Goal: Use online tool/utility: Utilize a website feature to perform a specific function

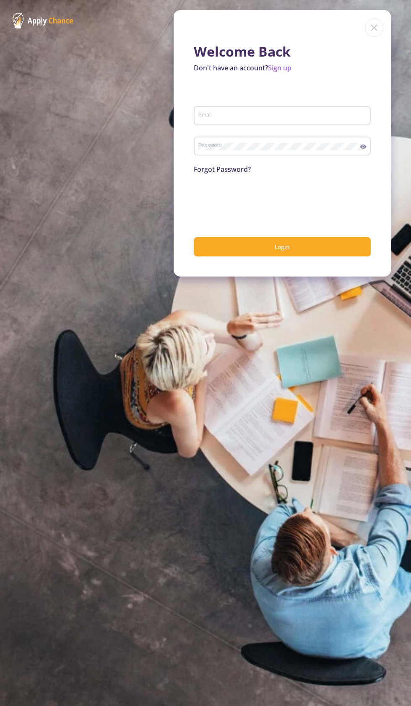
click at [271, 119] on input "Email" at bounding box center [283, 116] width 171 height 8
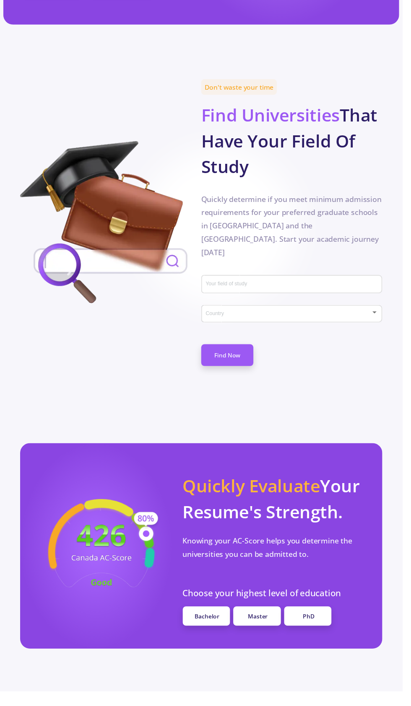
scroll to position [361, 0]
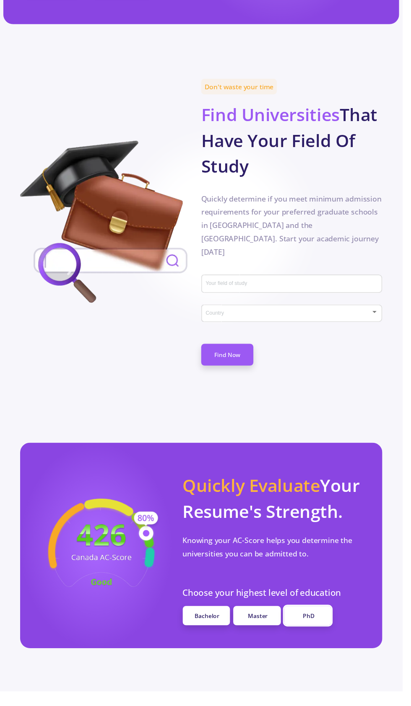
click at [327, 624] on link "PhD" at bounding box center [314, 629] width 49 height 20
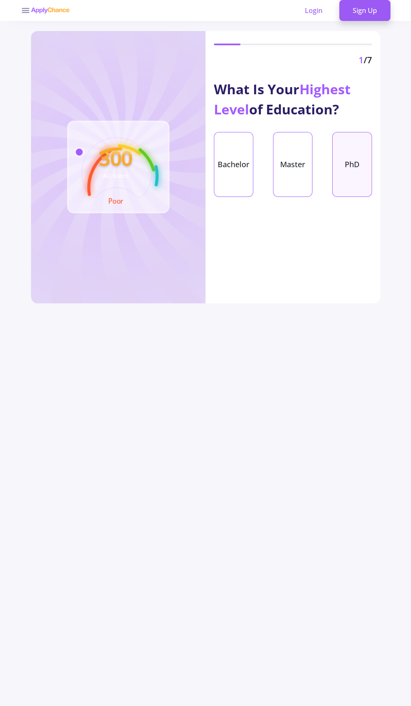
click at [358, 167] on div "PhD" at bounding box center [351, 164] width 39 height 65
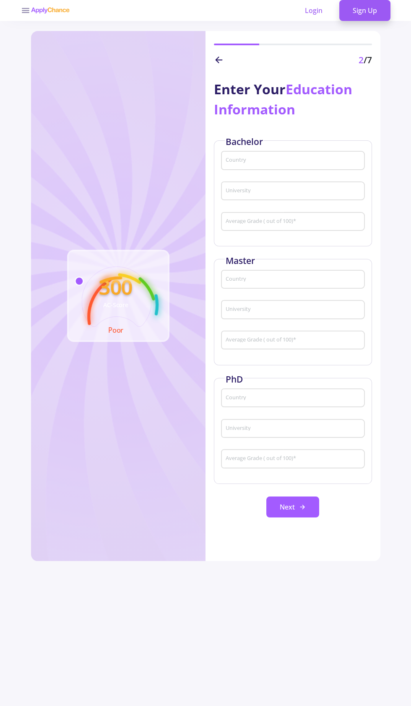
click at [322, 163] on input "Country" at bounding box center [293, 161] width 137 height 8
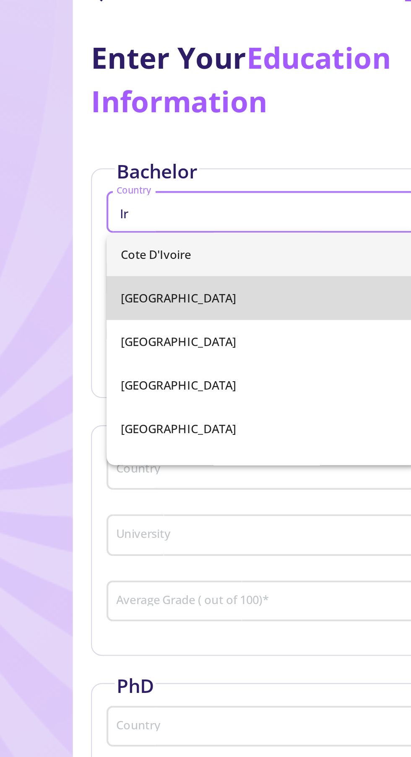
click at [248, 197] on span "[GEOGRAPHIC_DATA]" at bounding box center [293, 200] width 130 height 20
type input "[GEOGRAPHIC_DATA]"
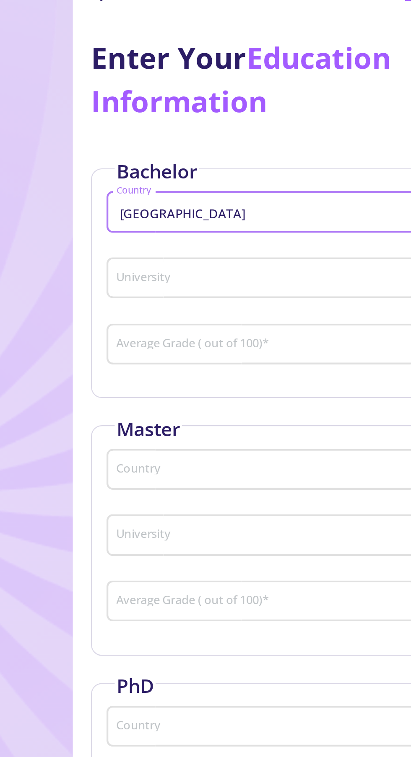
click at [285, 193] on input "University" at bounding box center [293, 192] width 137 height 8
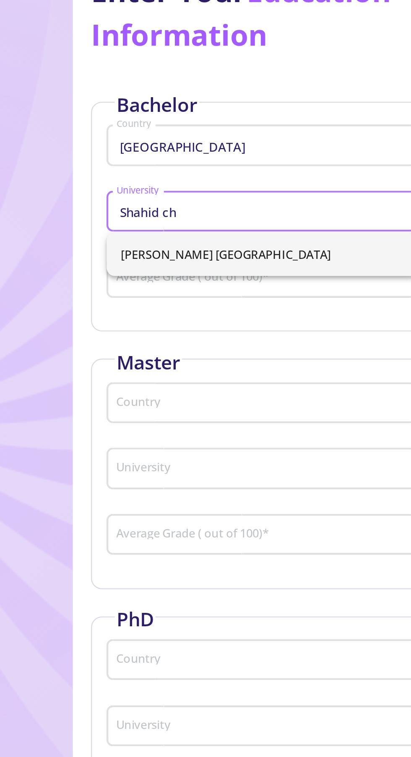
click at [292, 209] on span "[PERSON_NAME] [GEOGRAPHIC_DATA]" at bounding box center [293, 211] width 130 height 20
type input "[PERSON_NAME] [GEOGRAPHIC_DATA]"
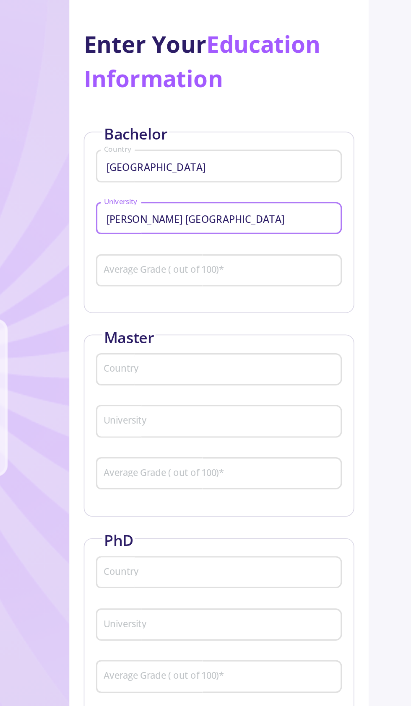
click at [300, 224] on input "Average Grade ( out of 100) *" at bounding box center [293, 222] width 137 height 8
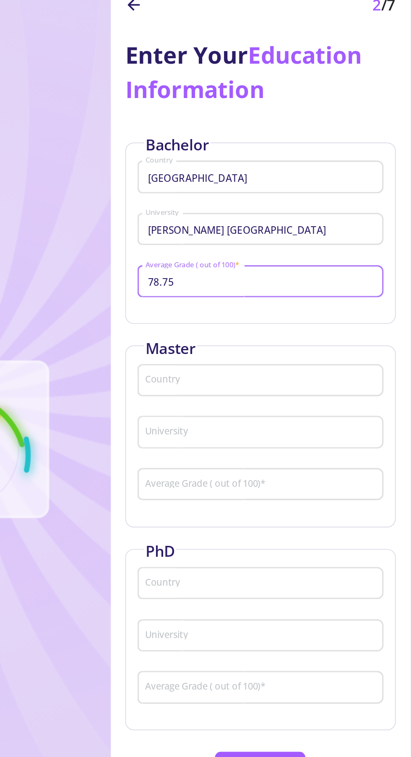
type input "78.75"
click at [299, 283] on input "Country" at bounding box center [293, 280] width 137 height 8
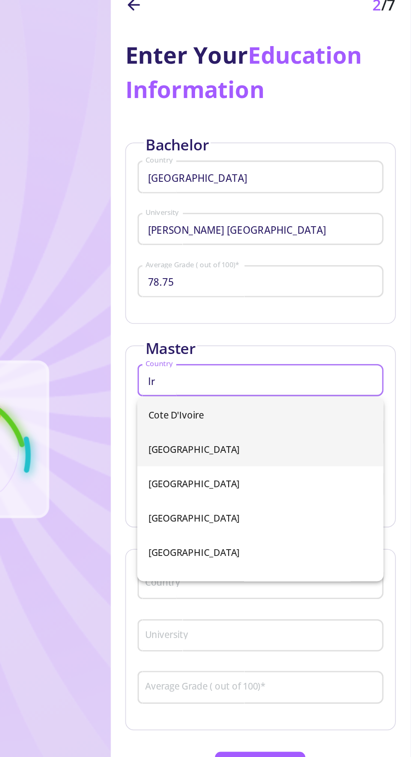
click at [257, 320] on span "[GEOGRAPHIC_DATA]" at bounding box center [293, 320] width 130 height 20
type input "[GEOGRAPHIC_DATA]"
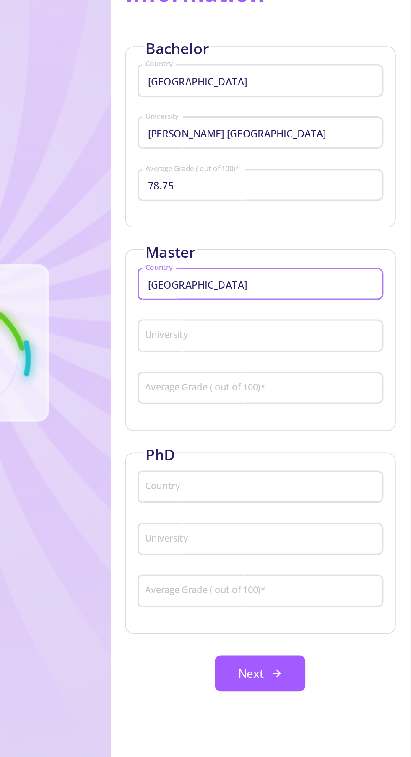
click at [291, 312] on input "University" at bounding box center [293, 310] width 137 height 8
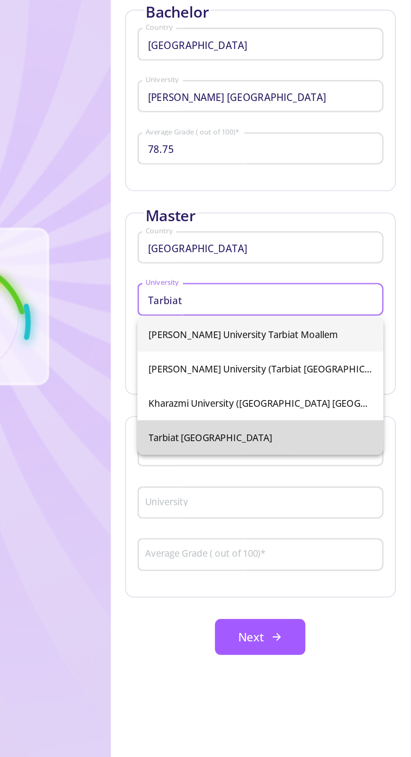
click at [294, 386] on span "Tarbiat [GEOGRAPHIC_DATA]" at bounding box center [293, 391] width 130 height 20
type input "Tarbiat [GEOGRAPHIC_DATA]"
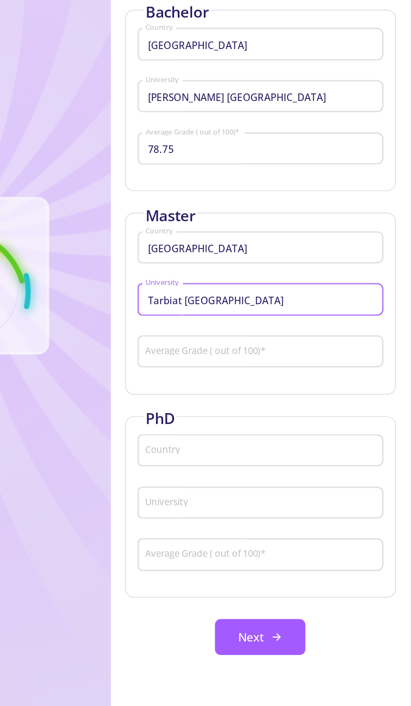
click at [290, 345] on input "Average Grade ( out of 100) *" at bounding box center [293, 341] width 137 height 8
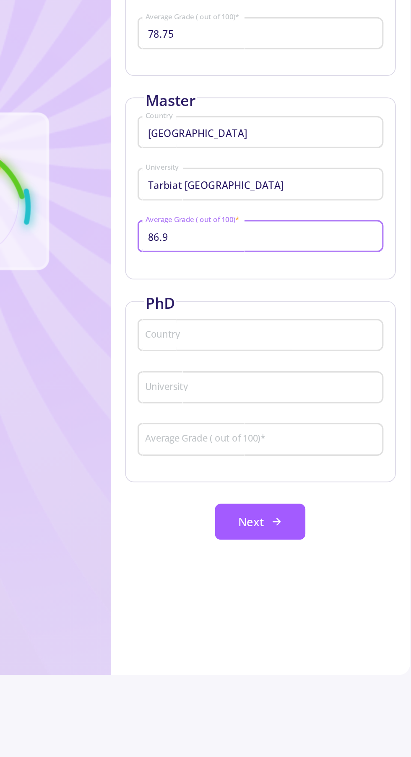
type input "86.9"
click at [296, 402] on input "Country" at bounding box center [293, 399] width 137 height 8
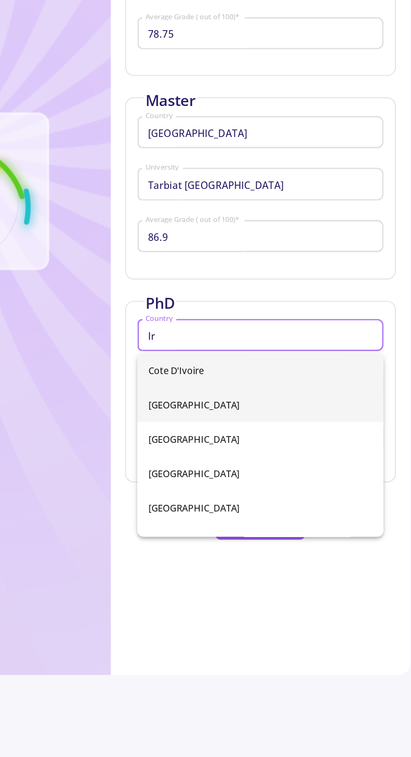
click at [250, 441] on span "[GEOGRAPHIC_DATA]" at bounding box center [293, 439] width 130 height 20
type input "[GEOGRAPHIC_DATA]"
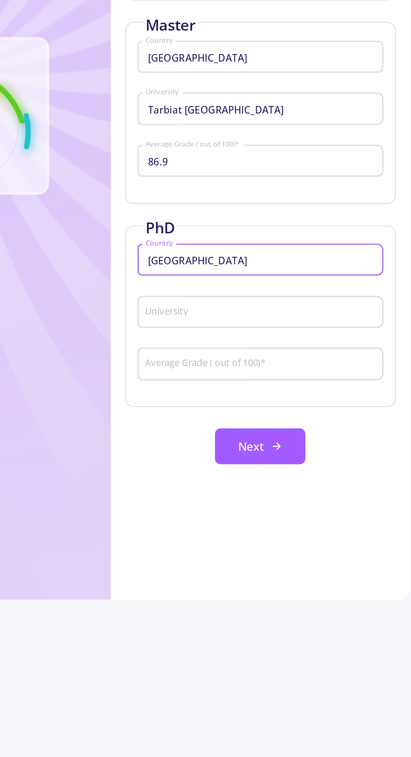
click at [283, 432] on input "University" at bounding box center [293, 429] width 137 height 8
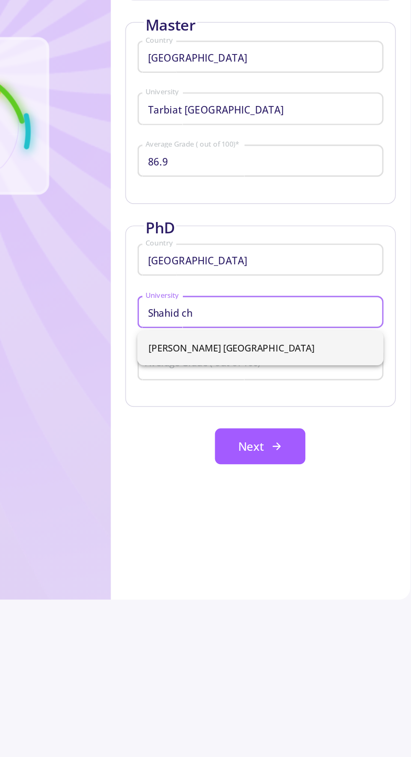
click at [316, 454] on span "[PERSON_NAME] [GEOGRAPHIC_DATA]" at bounding box center [293, 450] width 130 height 20
type input "[PERSON_NAME] [GEOGRAPHIC_DATA]"
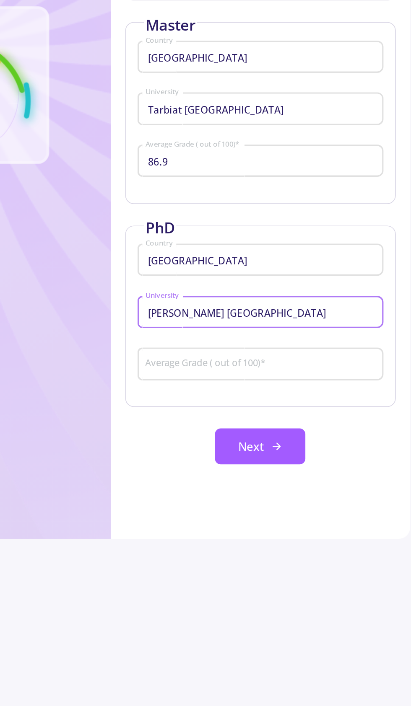
click at [322, 463] on input "Average Grade ( out of 100) *" at bounding box center [293, 460] width 137 height 8
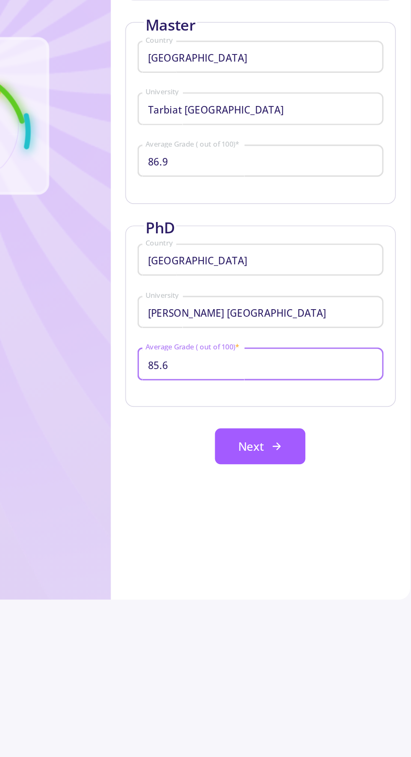
type input "85.65"
click at [305, 506] on icon at bounding box center [302, 507] width 7 height 7
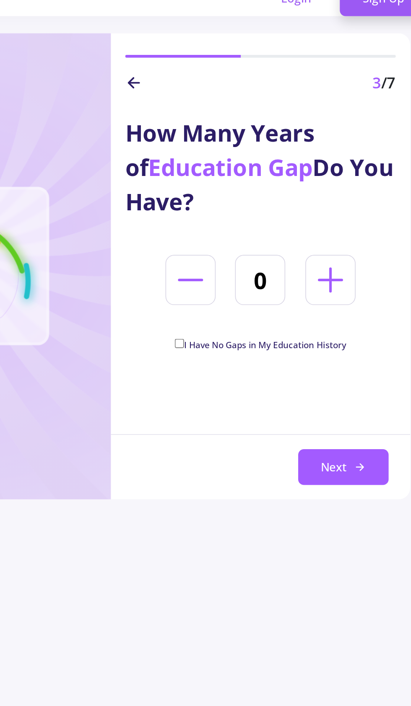
click at [339, 178] on icon at bounding box center [333, 174] width 23 height 23
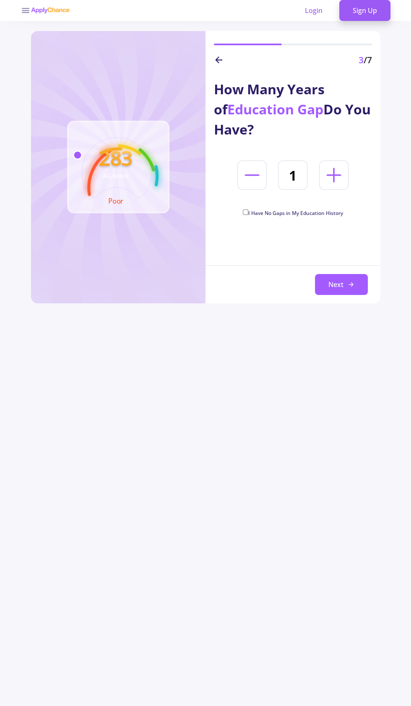
click at [334, 176] on line at bounding box center [334, 175] width 0 height 13
click at [340, 189] on button at bounding box center [333, 175] width 29 height 29
click at [345, 189] on button at bounding box center [333, 175] width 29 height 29
type input "4"
click at [341, 284] on button "Next" at bounding box center [341, 284] width 53 height 21
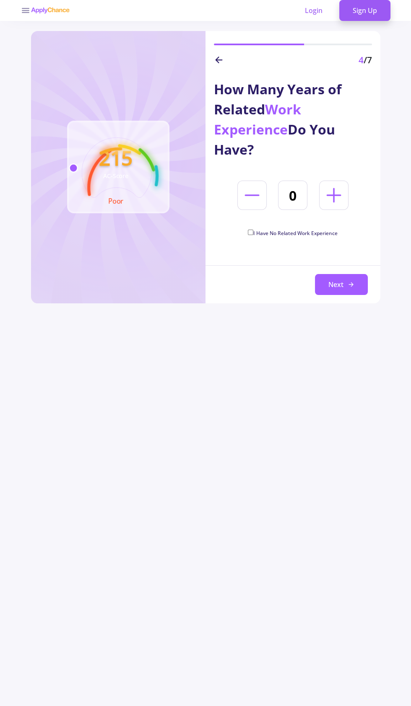
click at [346, 200] on button at bounding box center [333, 195] width 29 height 29
click at [347, 198] on button at bounding box center [333, 195] width 29 height 29
type input "2"
click at [338, 284] on button "Next" at bounding box center [341, 284] width 53 height 21
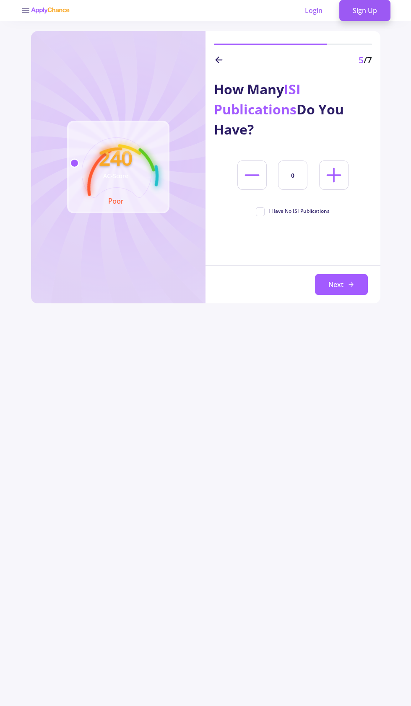
click at [344, 173] on icon at bounding box center [333, 174] width 23 height 23
click at [345, 184] on icon at bounding box center [333, 174] width 23 height 23
click at [347, 171] on button at bounding box center [333, 175] width 29 height 29
click at [345, 180] on button at bounding box center [333, 175] width 29 height 29
click at [344, 177] on icon at bounding box center [333, 174] width 23 height 23
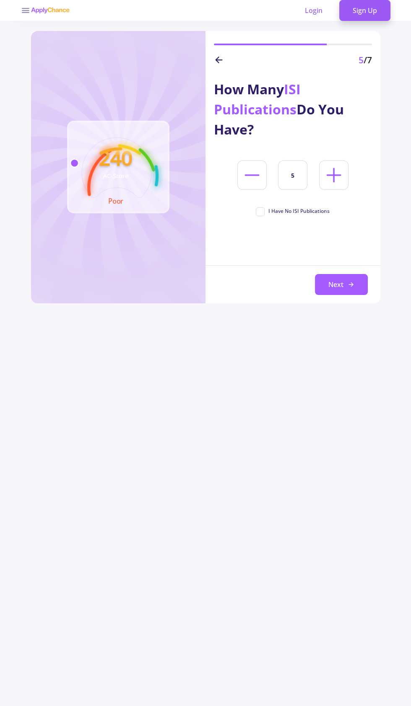
click at [346, 180] on button at bounding box center [333, 175] width 29 height 29
type input "6"
click at [341, 288] on button "Next" at bounding box center [341, 284] width 53 height 21
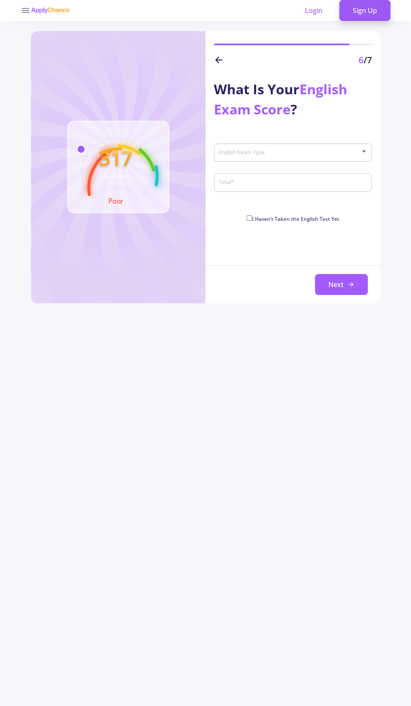
click at [365, 148] on div at bounding box center [364, 151] width 8 height 7
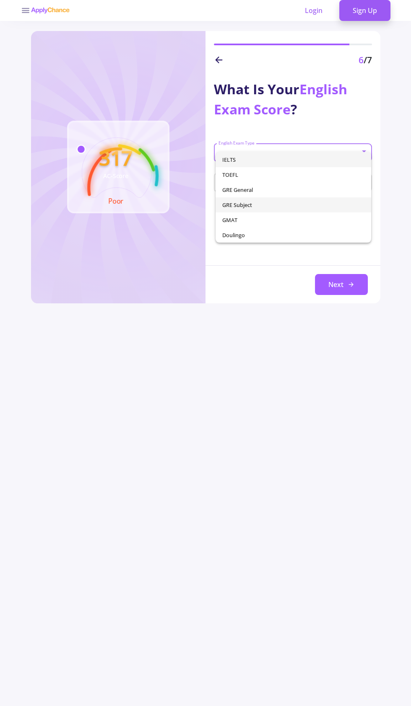
click at [252, 197] on span "GRE Subject" at bounding box center [293, 204] width 142 height 15
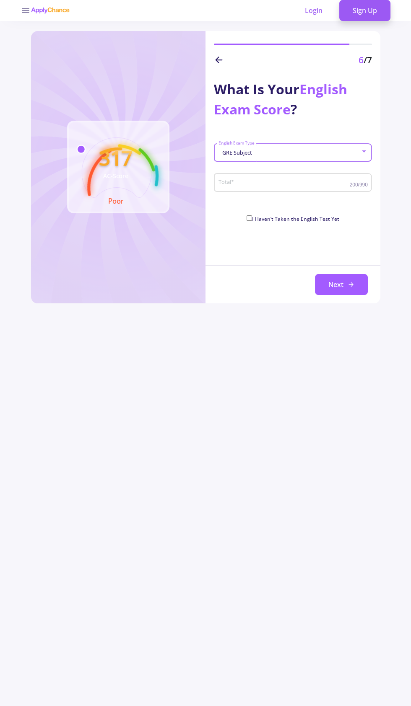
click at [346, 184] on input "Total *" at bounding box center [285, 183] width 134 height 8
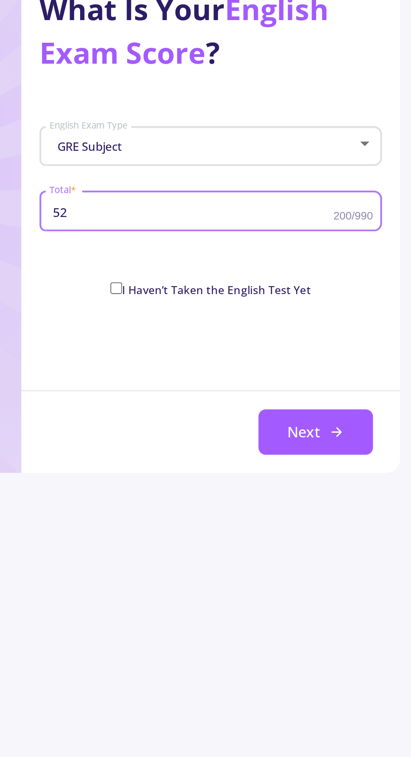
type input "520"
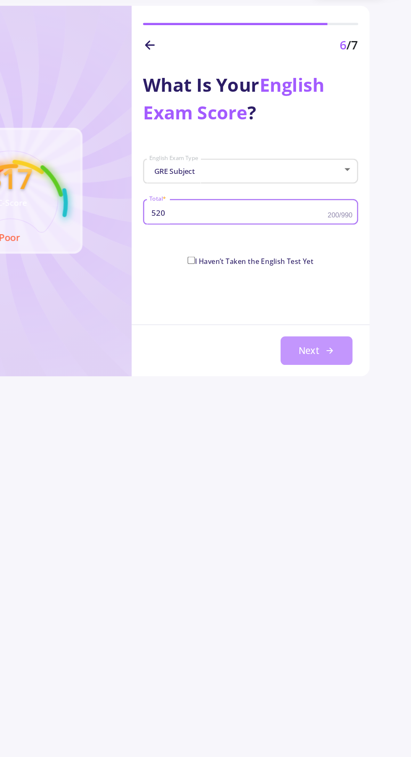
click at [342, 284] on button "Next" at bounding box center [341, 284] width 53 height 21
